Goal: Find specific page/section: Find specific page/section

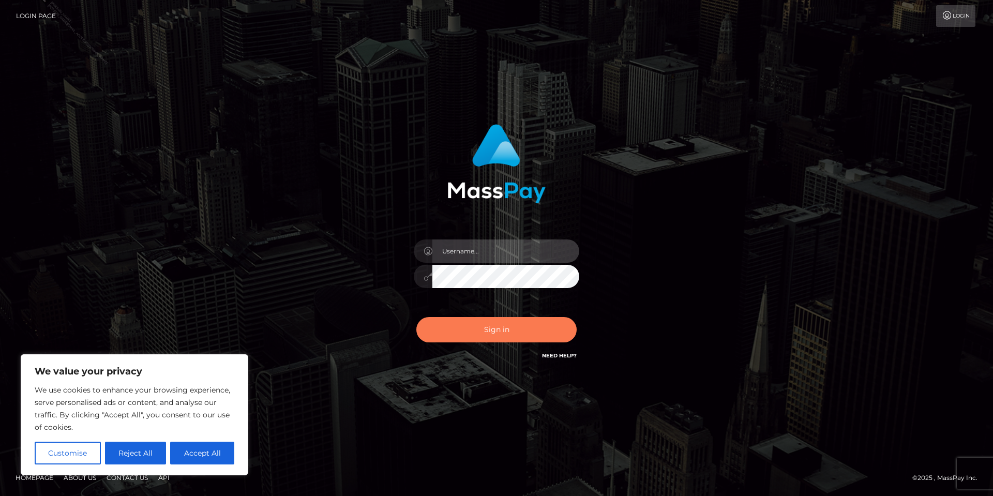
type input "Tania.Silversocial"
click at [509, 335] on button "Sign in" at bounding box center [496, 329] width 160 height 25
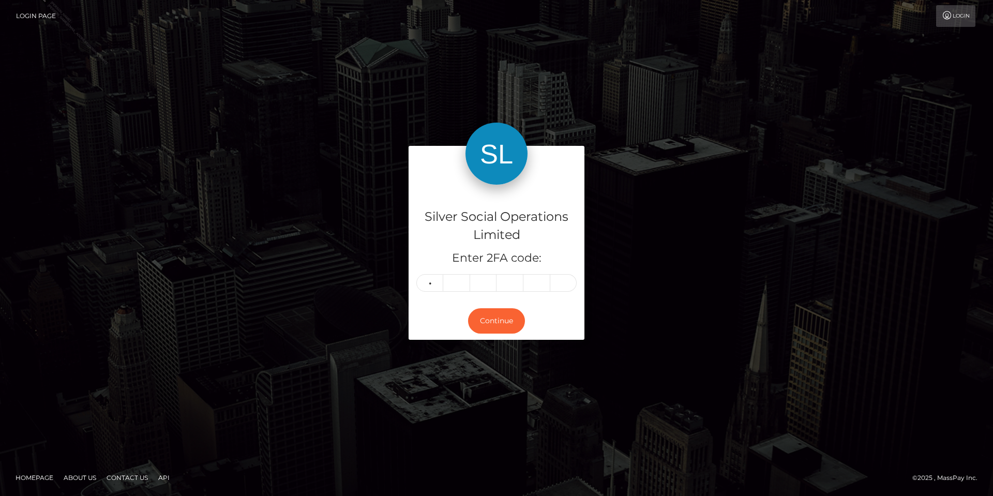
type input "7"
type input "3"
type input "6"
type input "0"
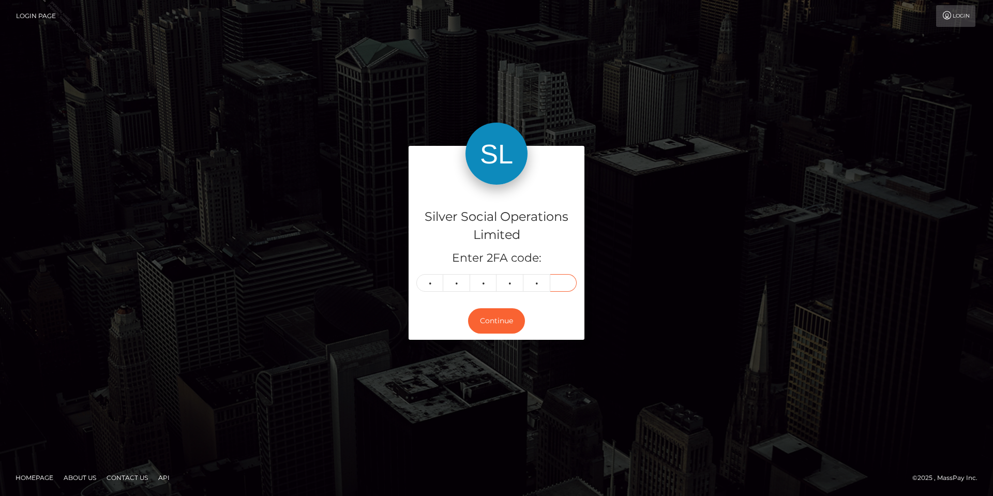
type input "1"
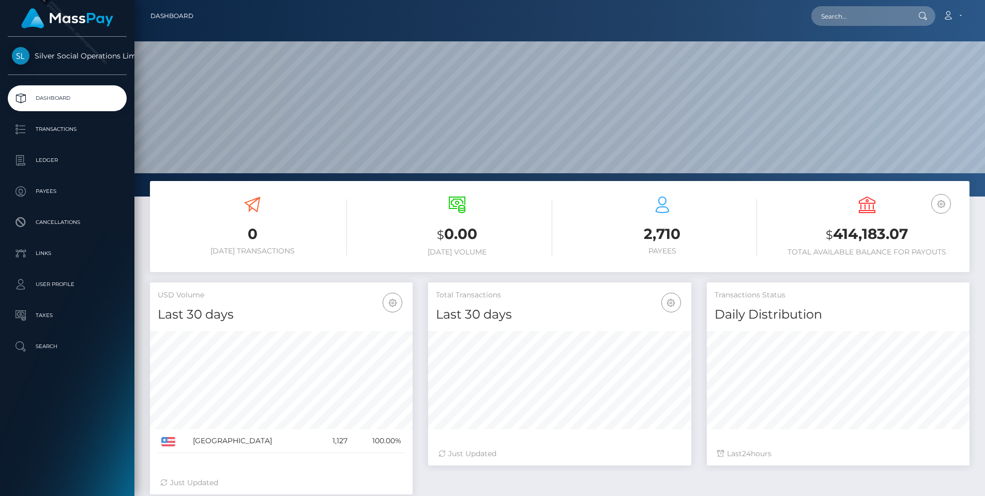
scroll to position [184, 263]
click at [846, 22] on input "text" at bounding box center [859, 16] width 97 height 20
paste input "230694913"
type input "230694913"
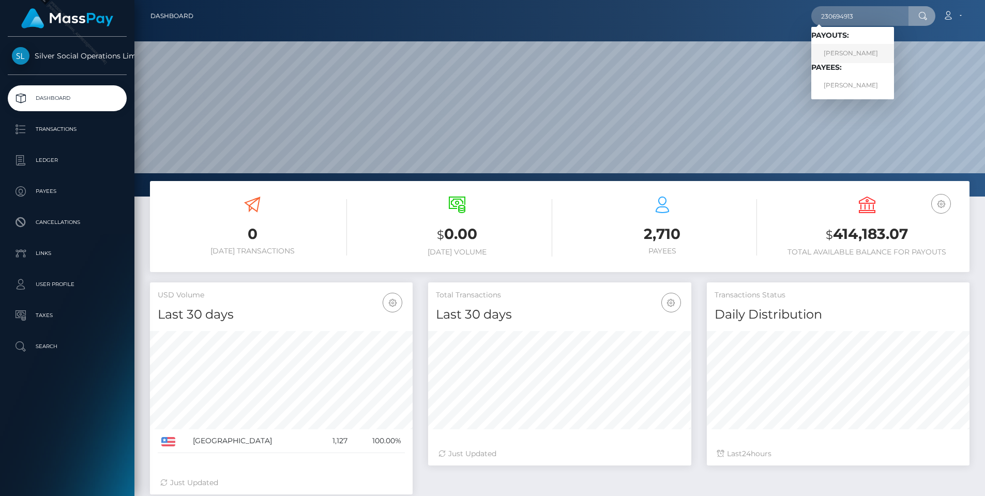
click at [848, 53] on link "TYLER M PRICE" at bounding box center [852, 53] width 83 height 19
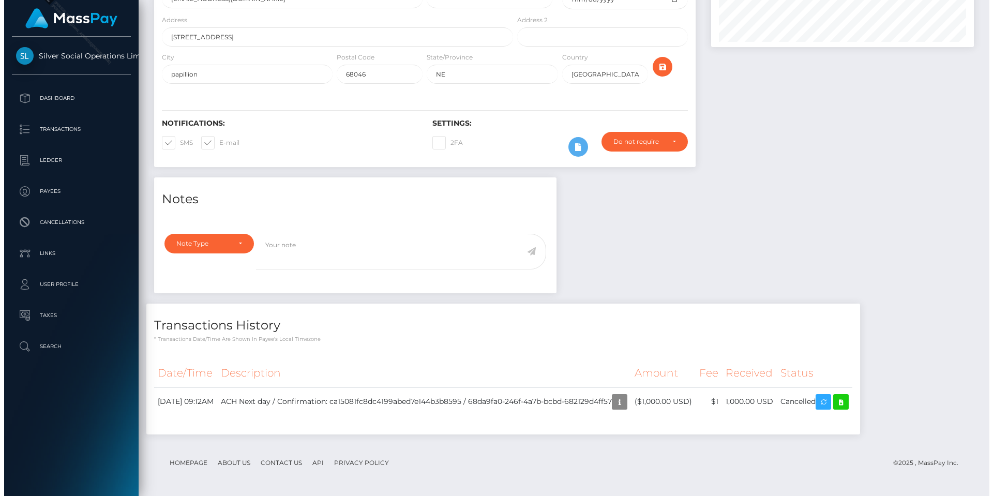
scroll to position [124, 263]
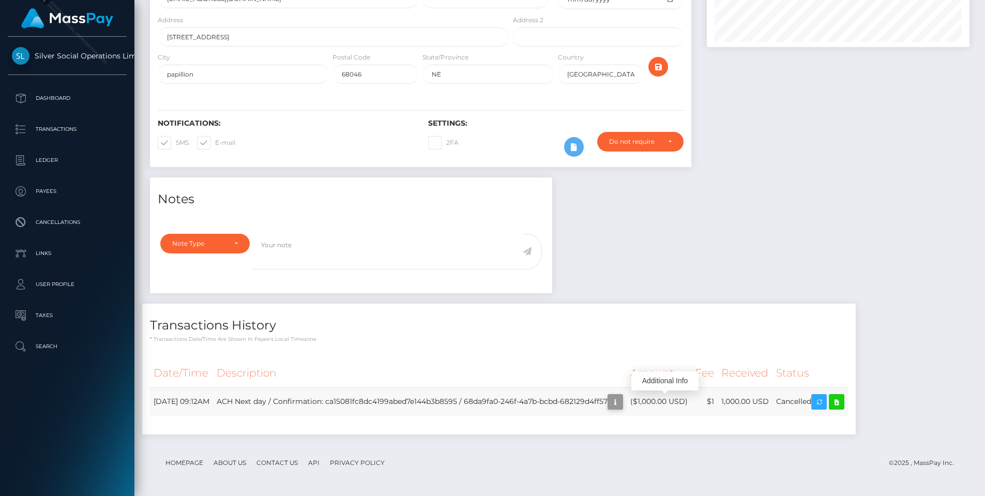
click at [622, 402] on icon "button" at bounding box center [615, 402] width 12 height 13
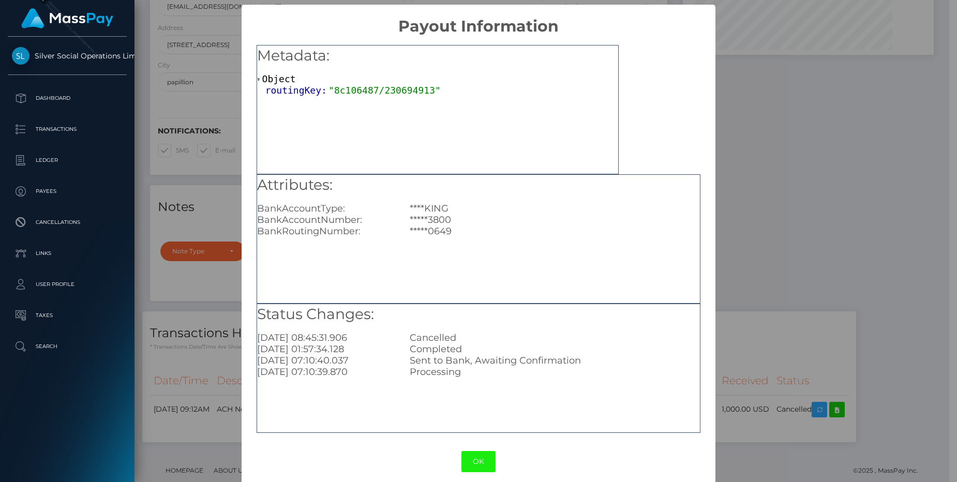
scroll to position [124, 251]
